Goal: Find specific page/section: Find specific page/section

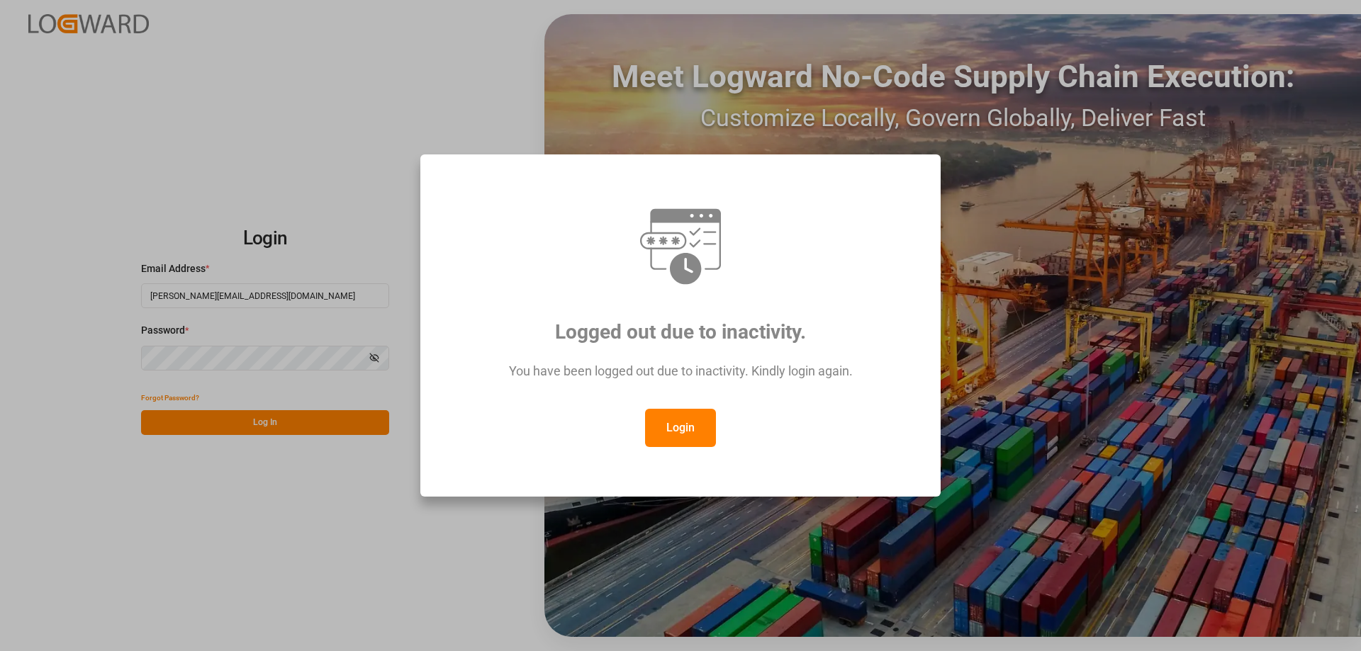
click at [660, 419] on button "Login" at bounding box center [680, 428] width 71 height 38
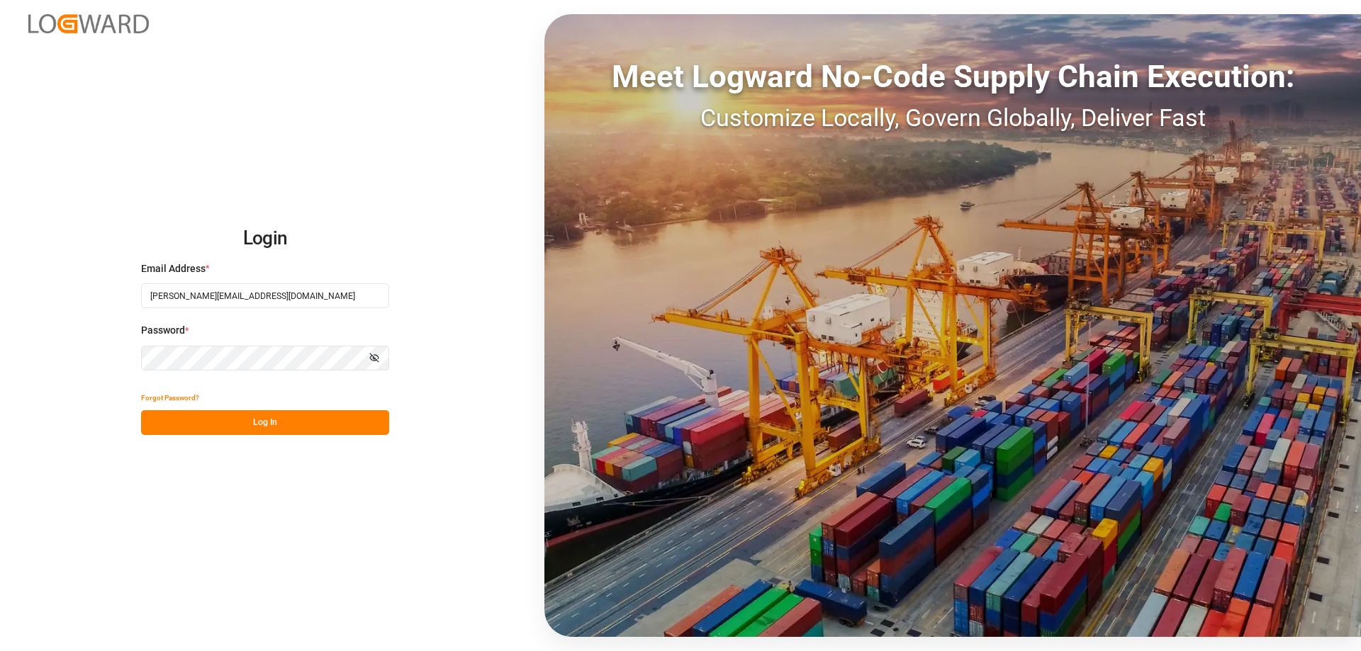
click at [304, 415] on button "Log In" at bounding box center [265, 422] width 248 height 25
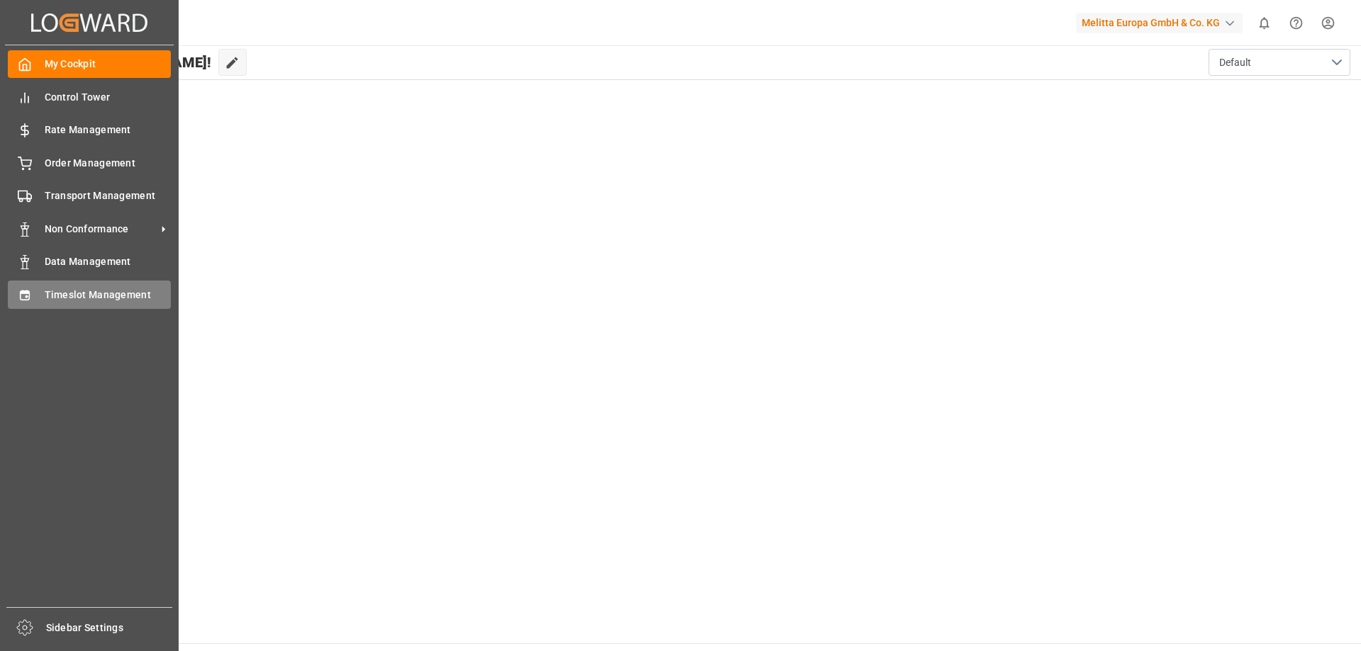
click at [18, 295] on icon at bounding box center [25, 295] width 14 height 14
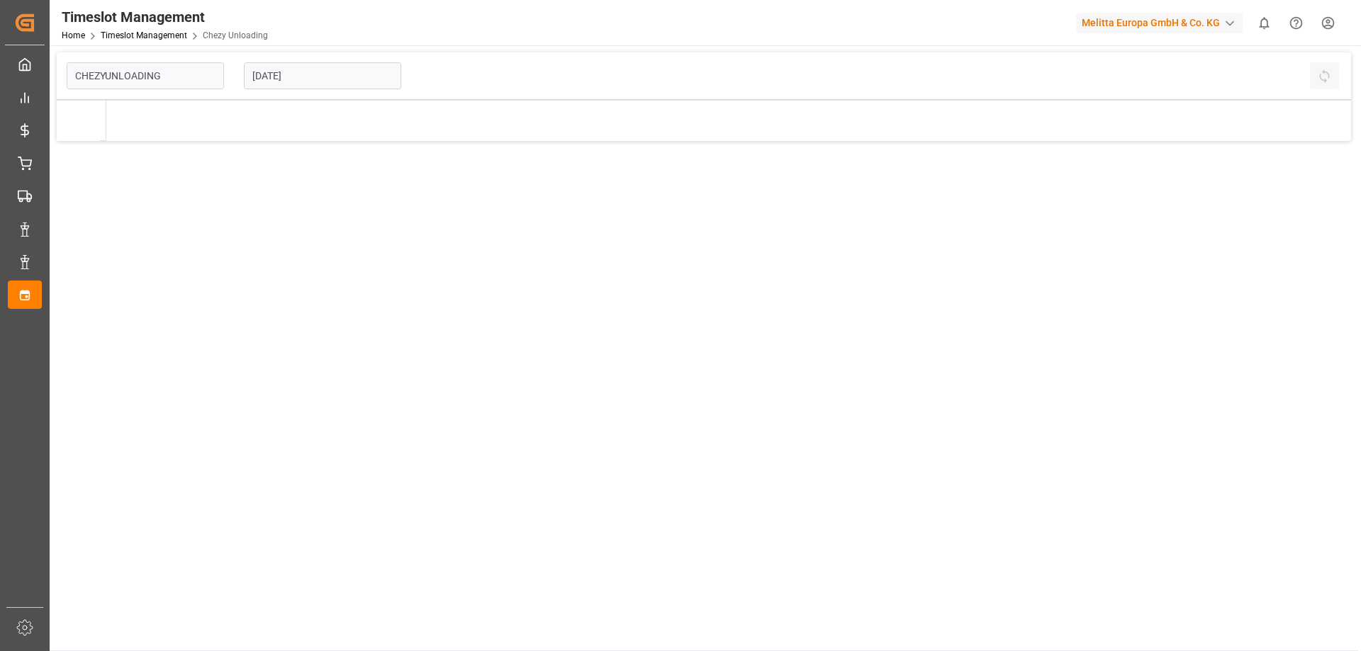
type input "Chezy Unloading"
